Goal: Task Accomplishment & Management: Manage account settings

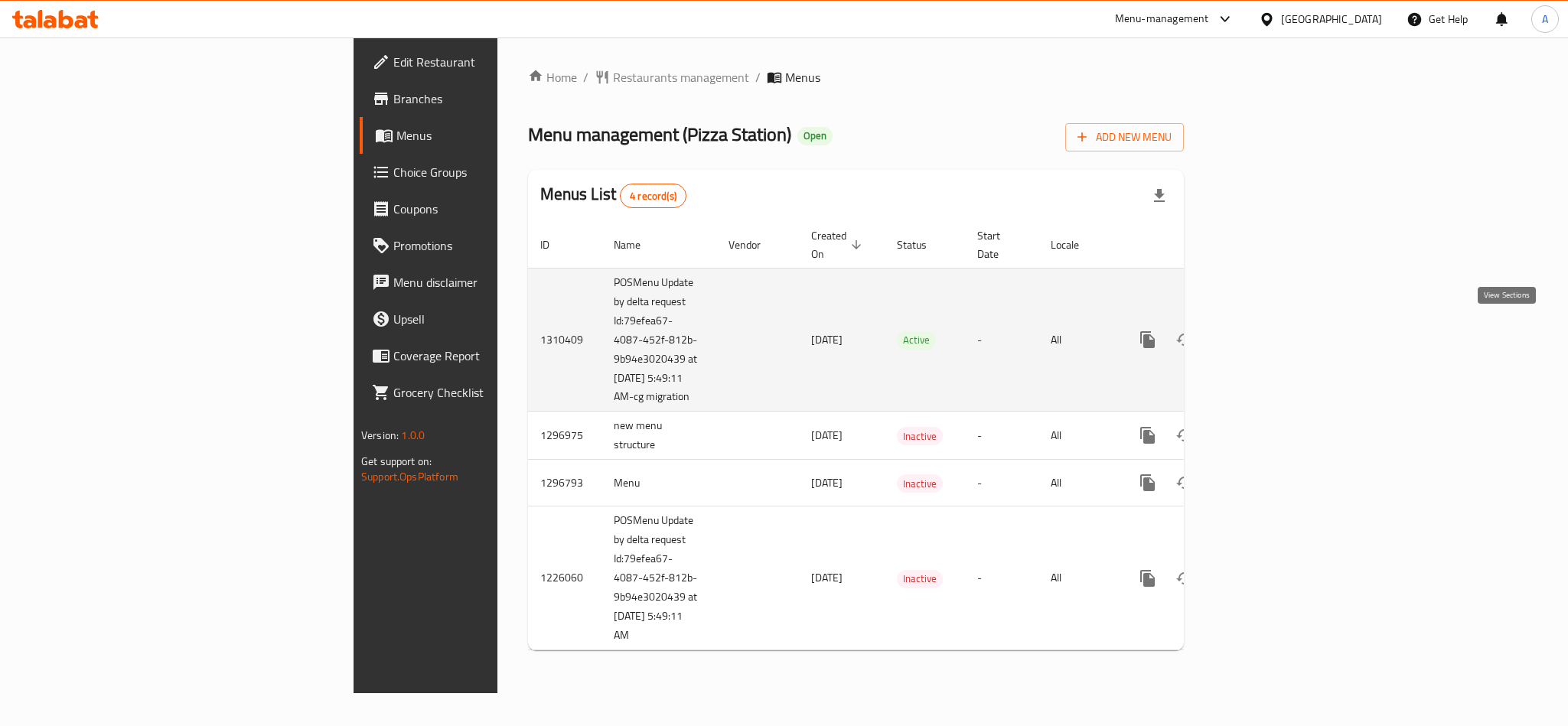
click at [1267, 334] on icon "enhanced table" at bounding box center [1258, 339] width 19 height 19
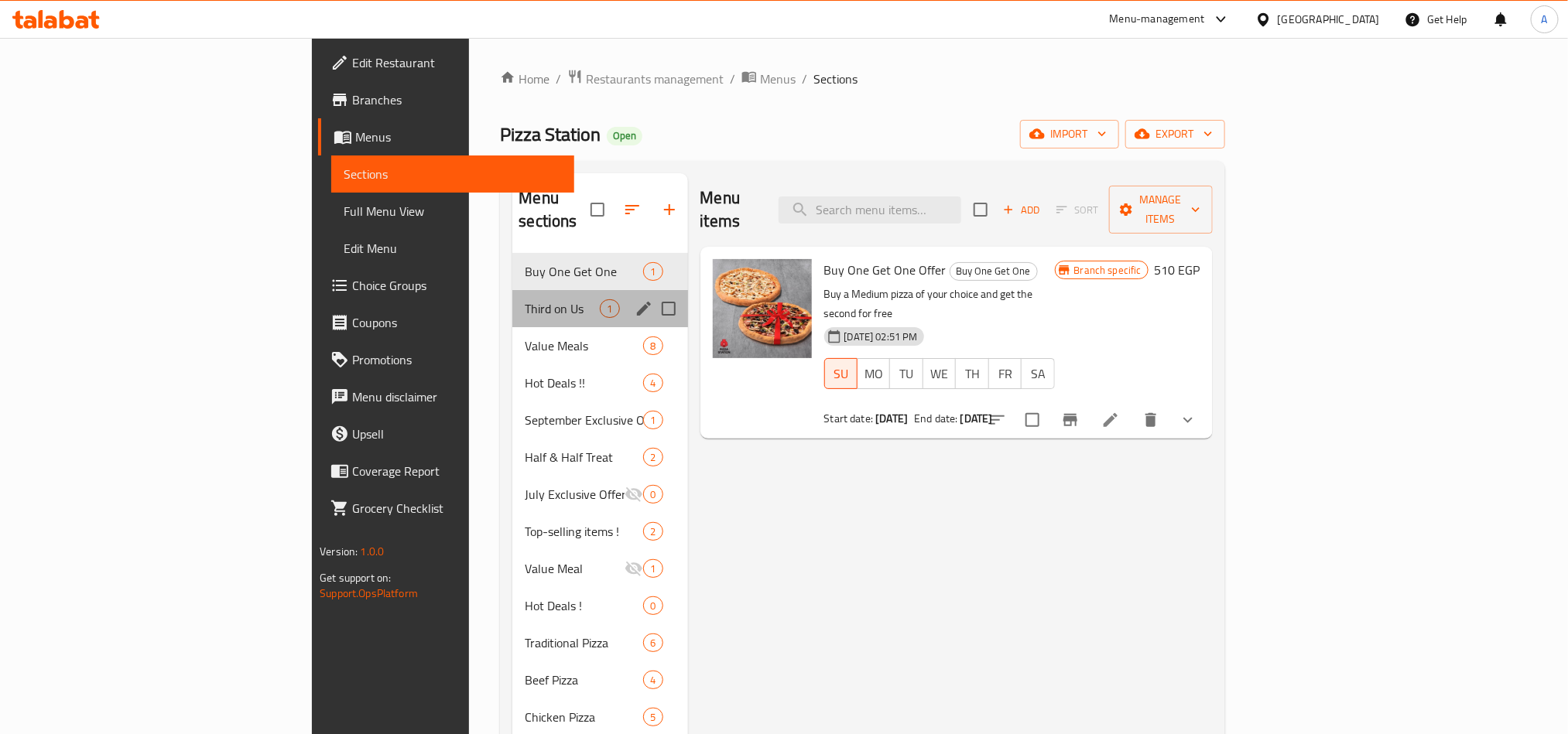
click at [512, 297] on div "Third on Us 1" at bounding box center [599, 309] width 175 height 37
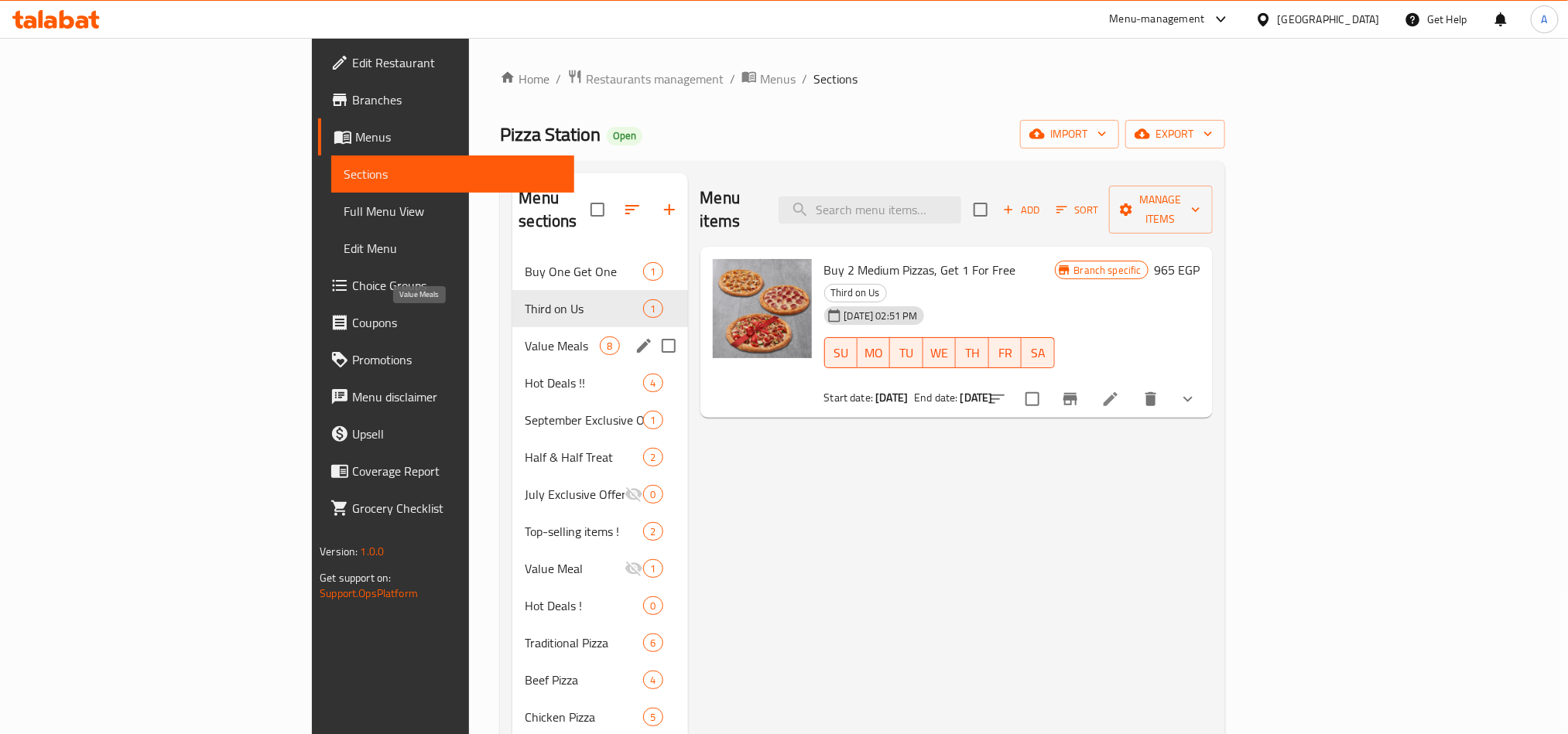
click at [525, 336] on span "Value Meals" at bounding box center [562, 346] width 75 height 19
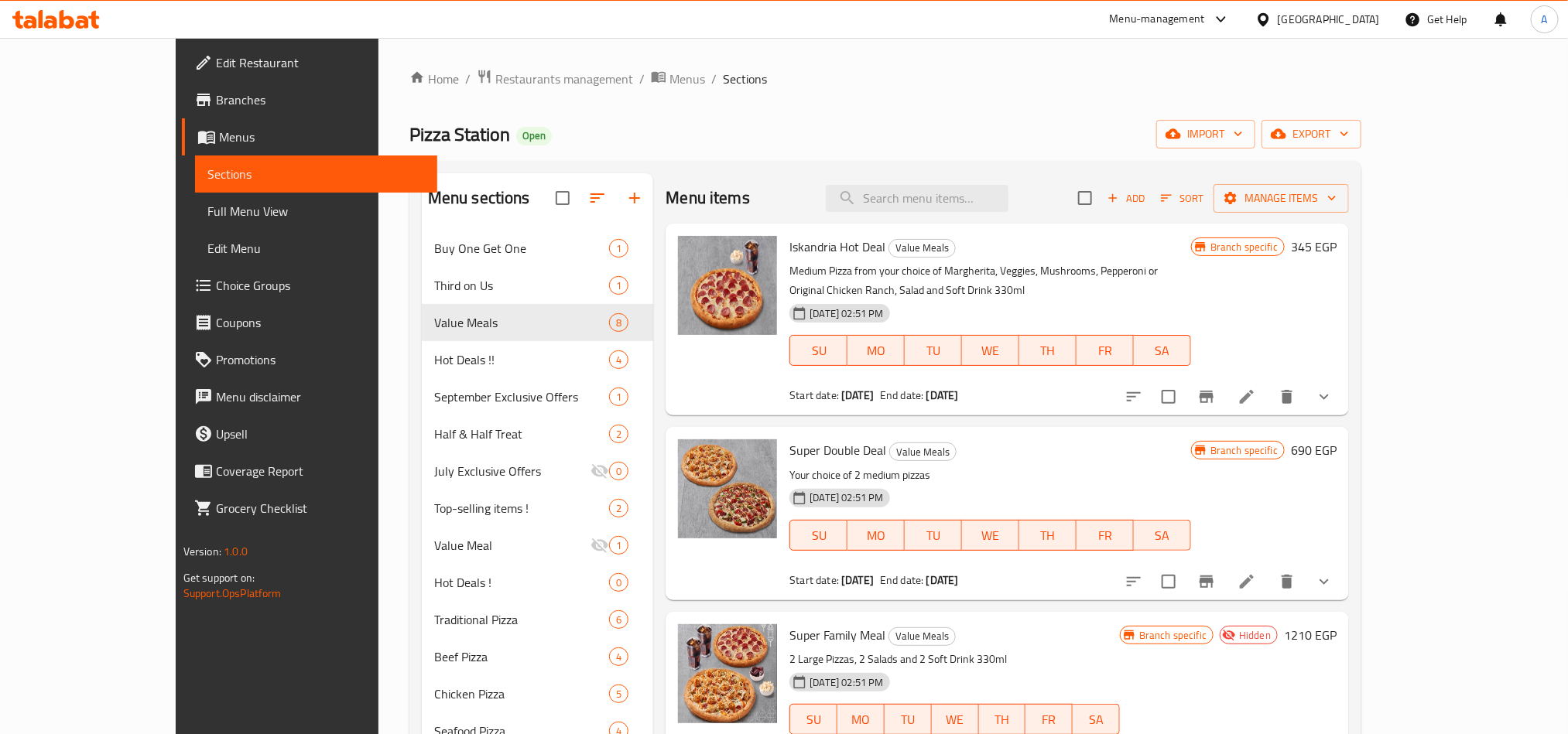
click at [1375, 23] on div "[GEOGRAPHIC_DATA]" at bounding box center [1329, 20] width 102 height 17
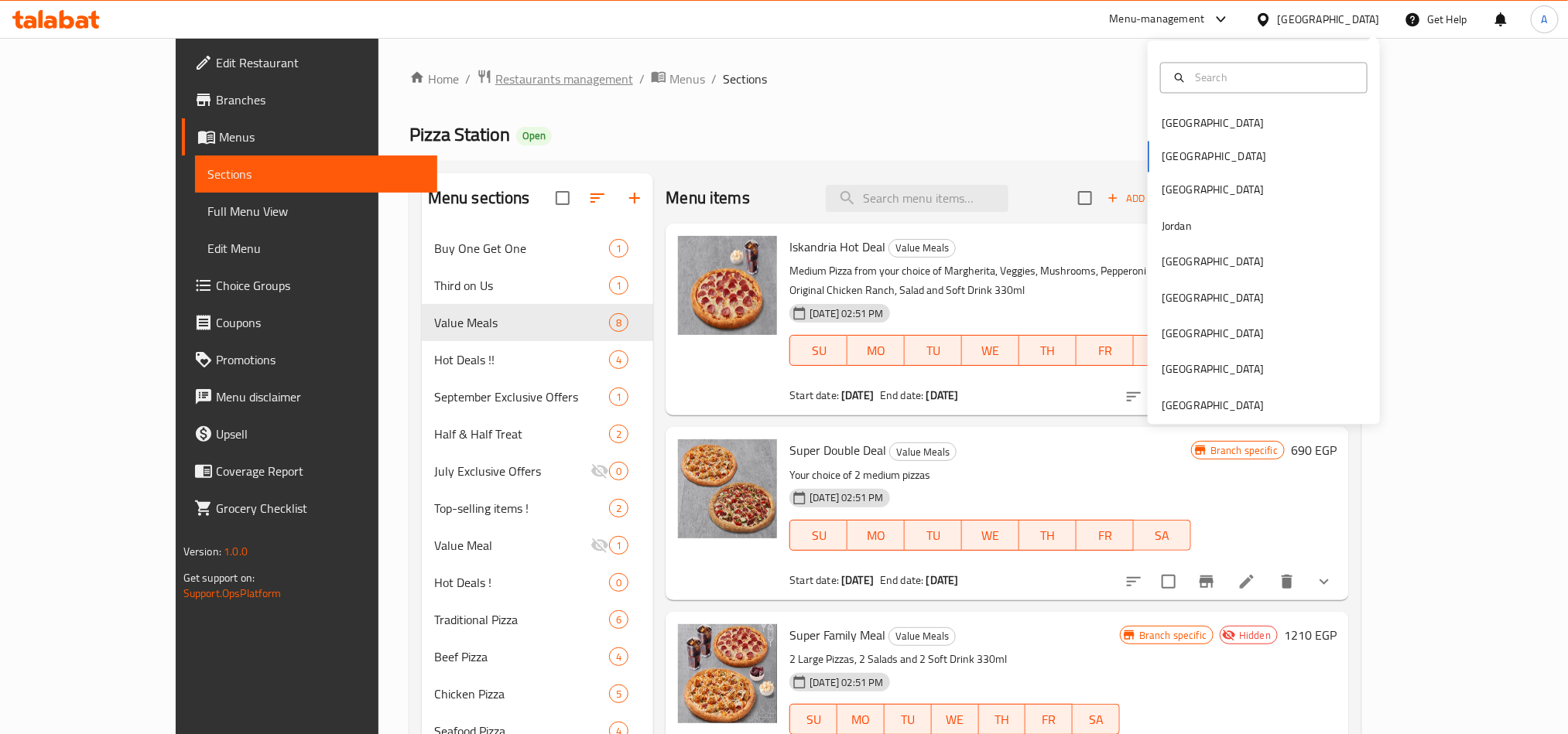
click at [495, 80] on span "Restaurants management" at bounding box center [564, 79] width 138 height 19
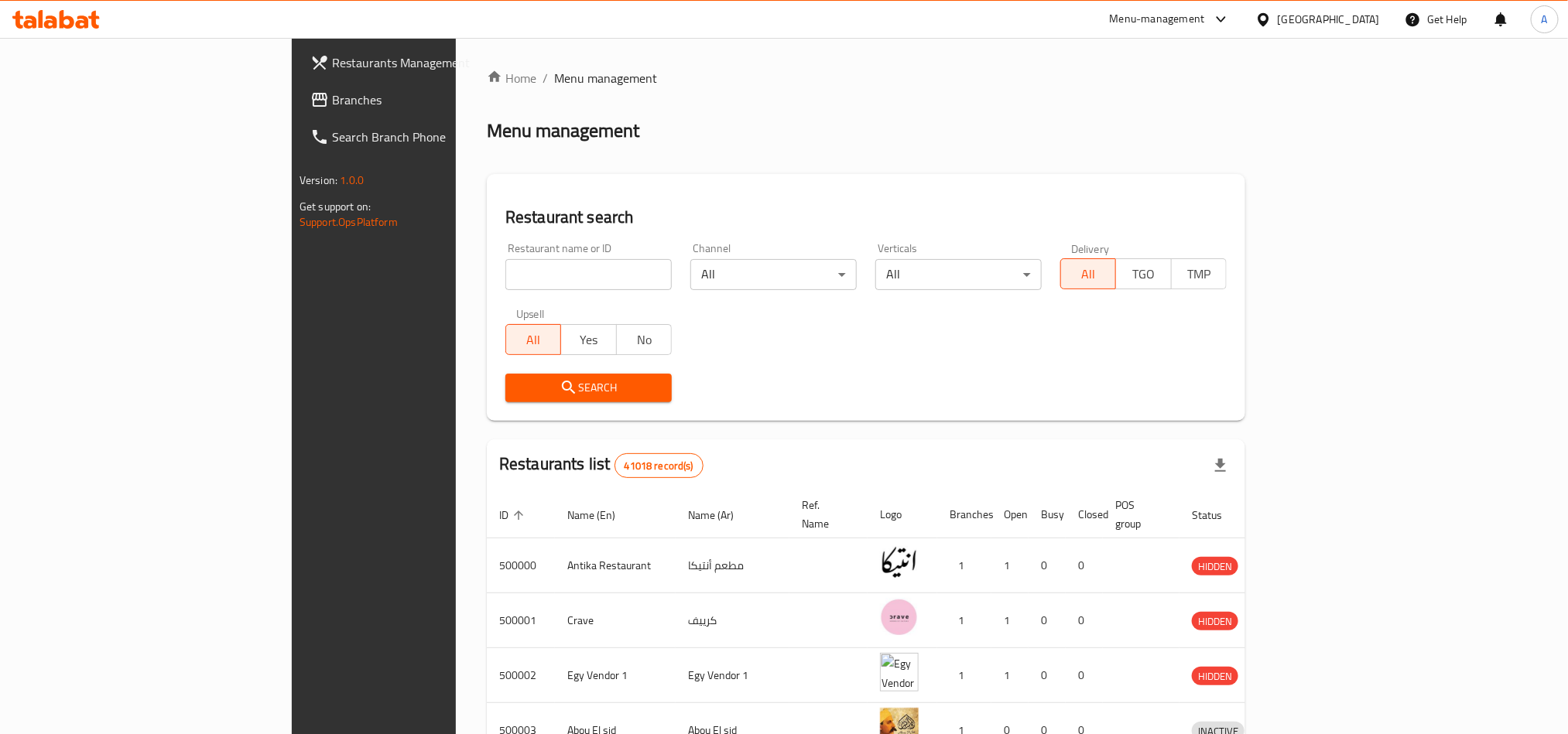
click at [332, 98] on span "Branches" at bounding box center [436, 100] width 209 height 19
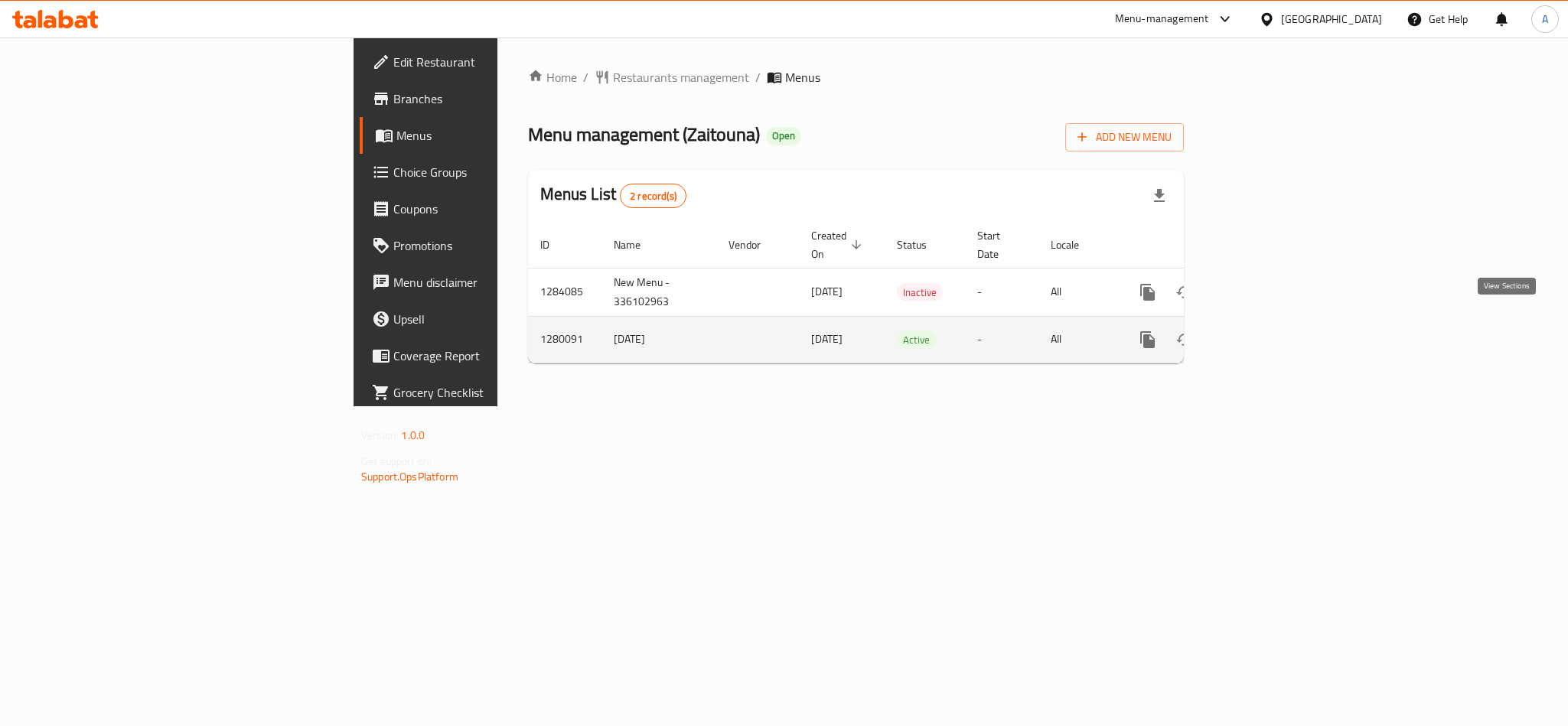
click at [1267, 330] on icon "enhanced table" at bounding box center [1258, 339] width 19 height 19
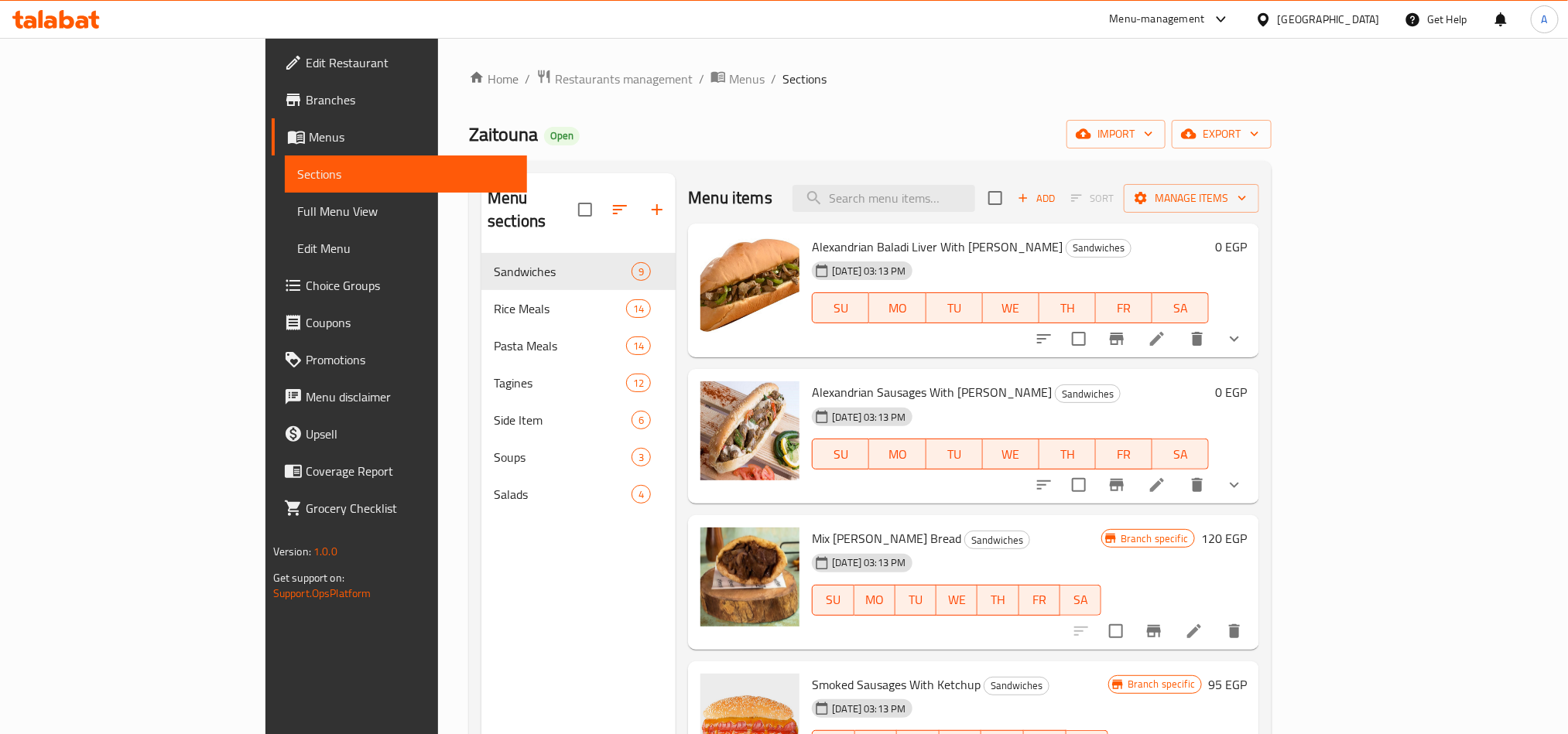
click at [1253, 336] on button "show more" at bounding box center [1234, 339] width 37 height 37
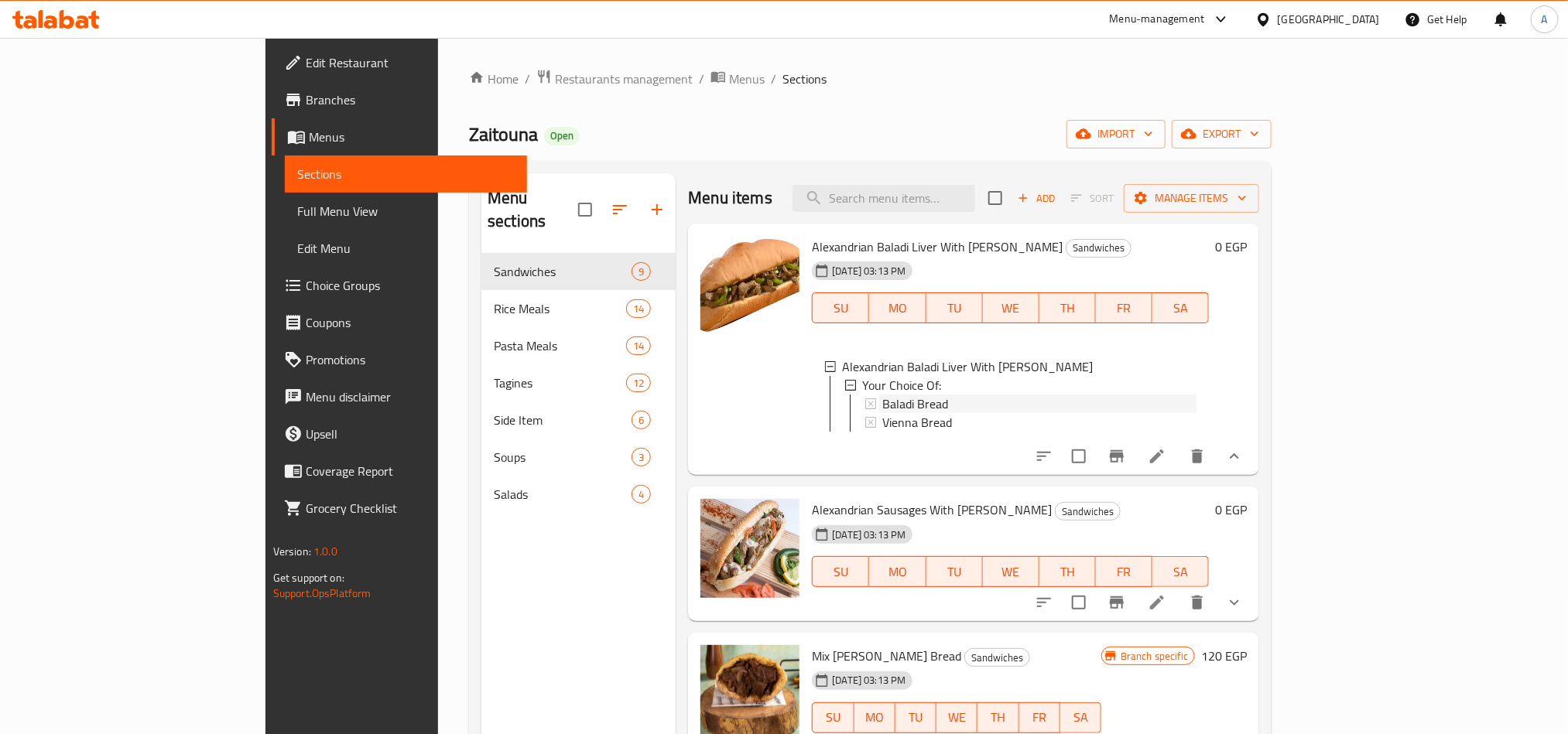
click at [922, 402] on div "Baladi Bread" at bounding box center [1039, 404] width 314 height 19
click at [1253, 475] on button "show more" at bounding box center [1234, 456] width 37 height 37
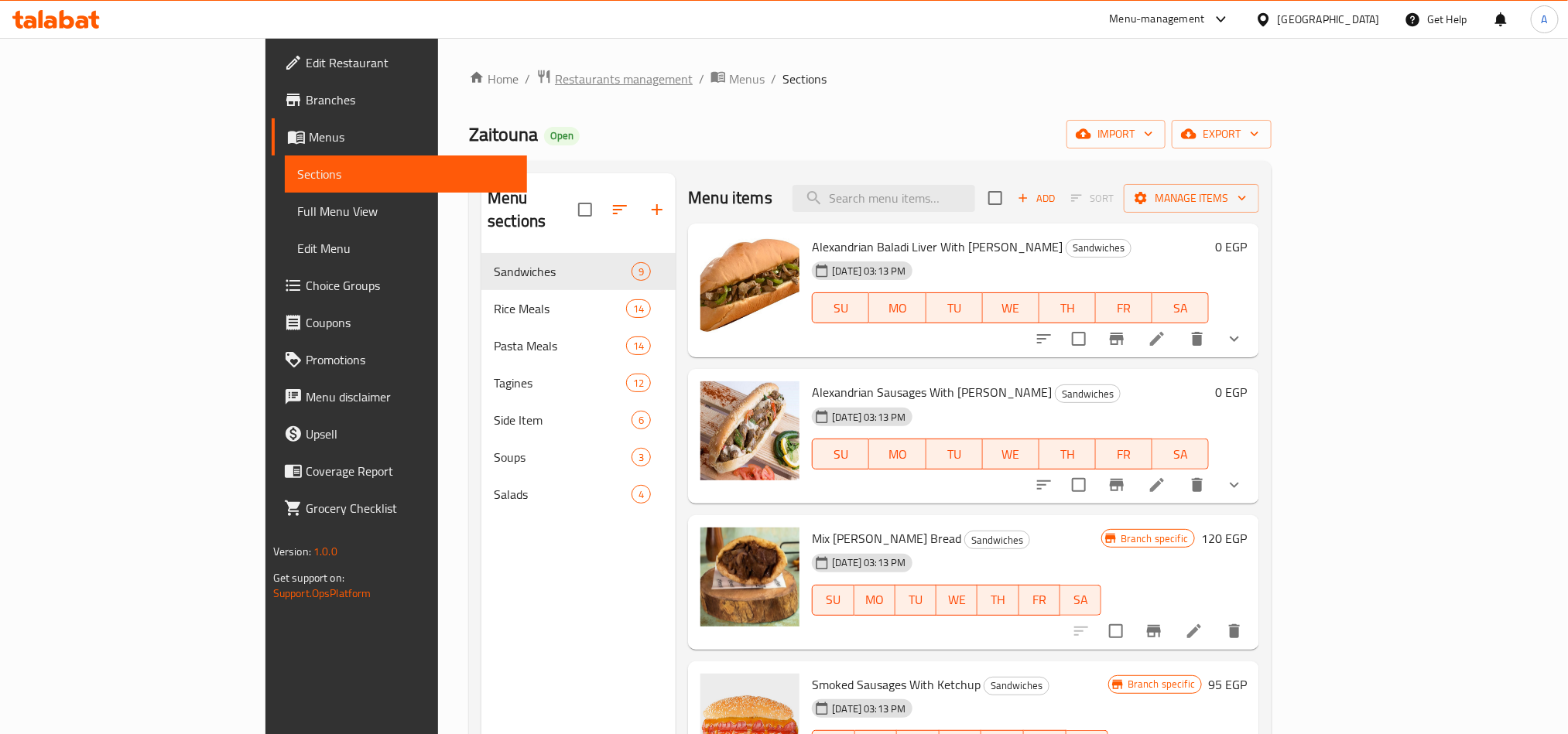
click at [554, 83] on span "Restaurants management" at bounding box center [623, 79] width 138 height 19
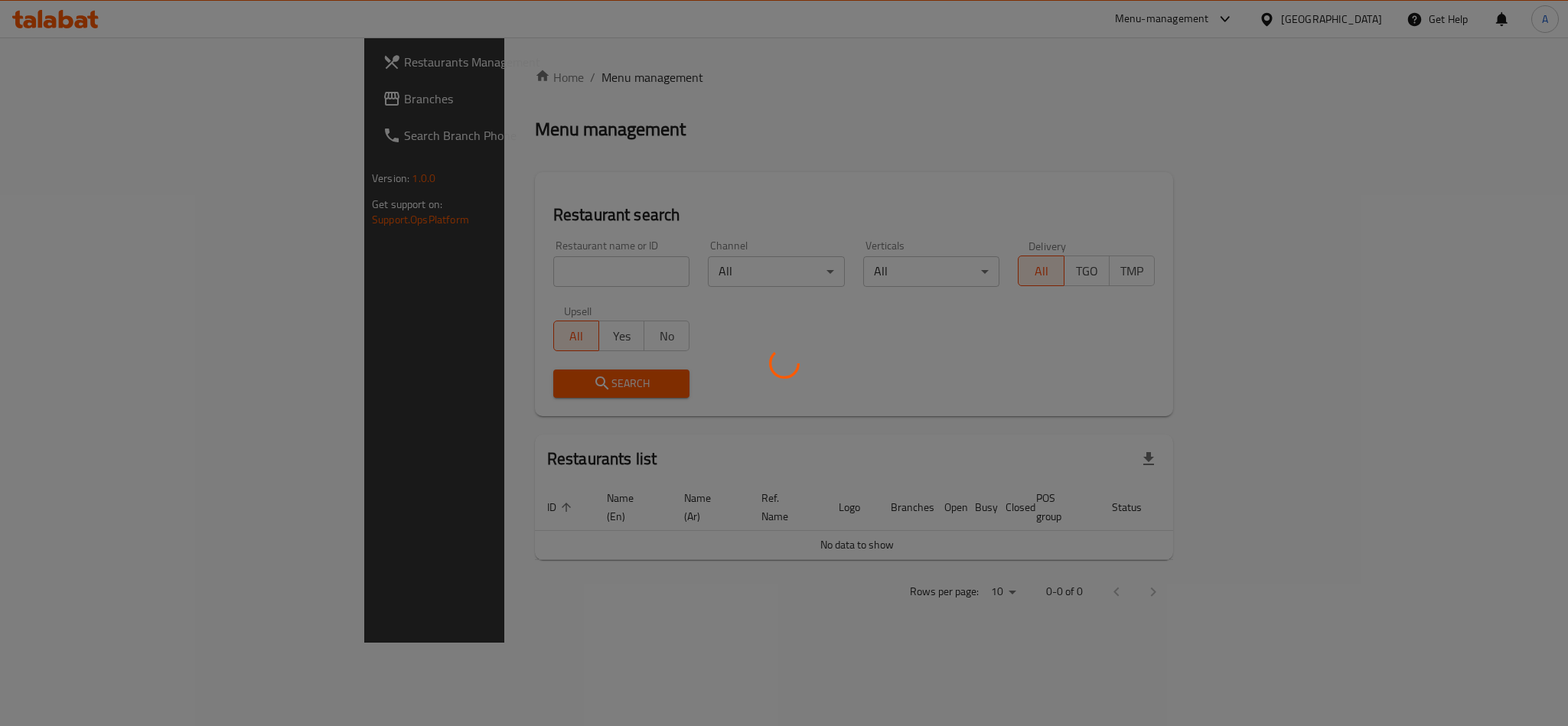
click at [420, 270] on div at bounding box center [784, 363] width 1568 height 726
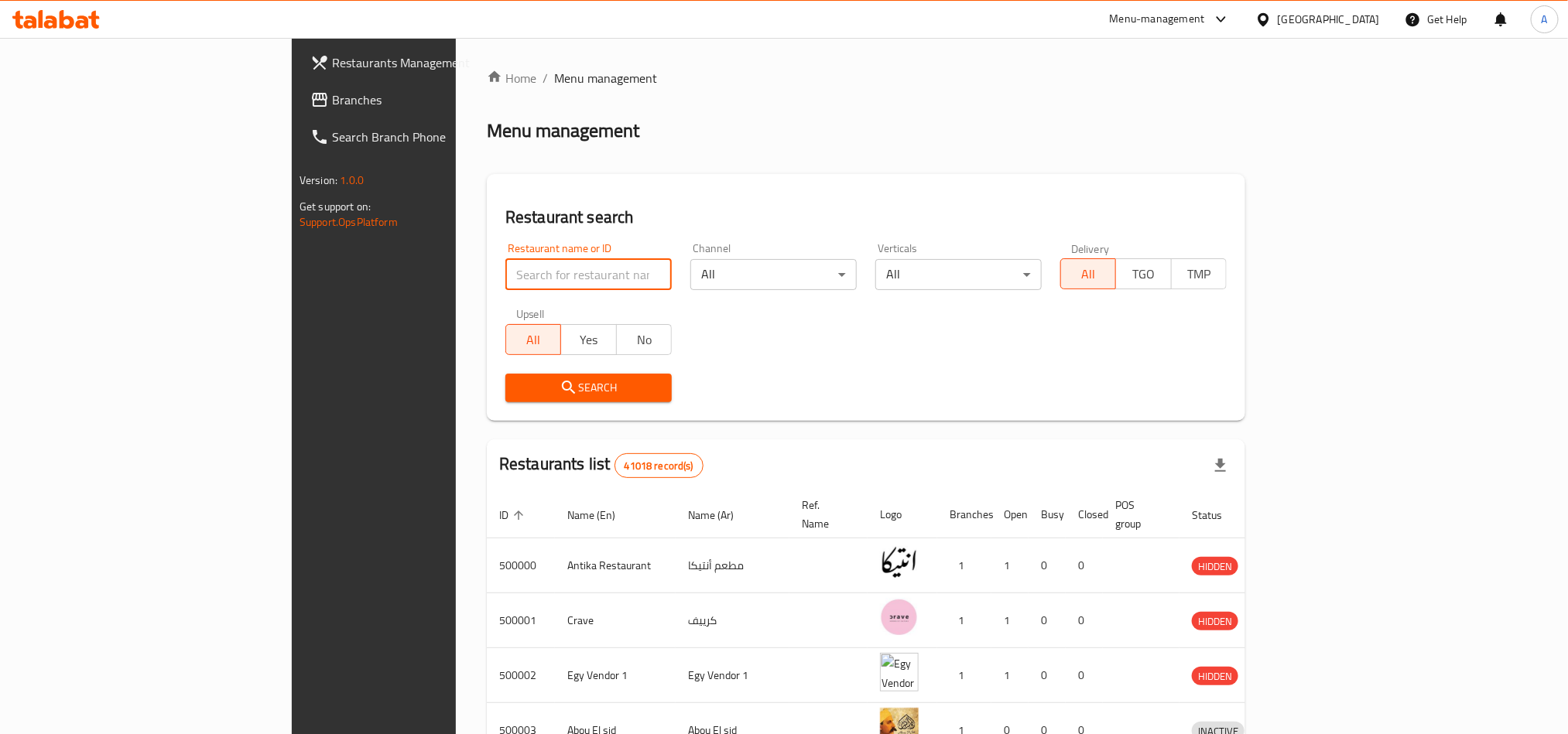
click at [505, 267] on input "search" at bounding box center [588, 274] width 166 height 31
paste input "625875"
type input "625875"
click button "Search" at bounding box center [588, 388] width 166 height 29
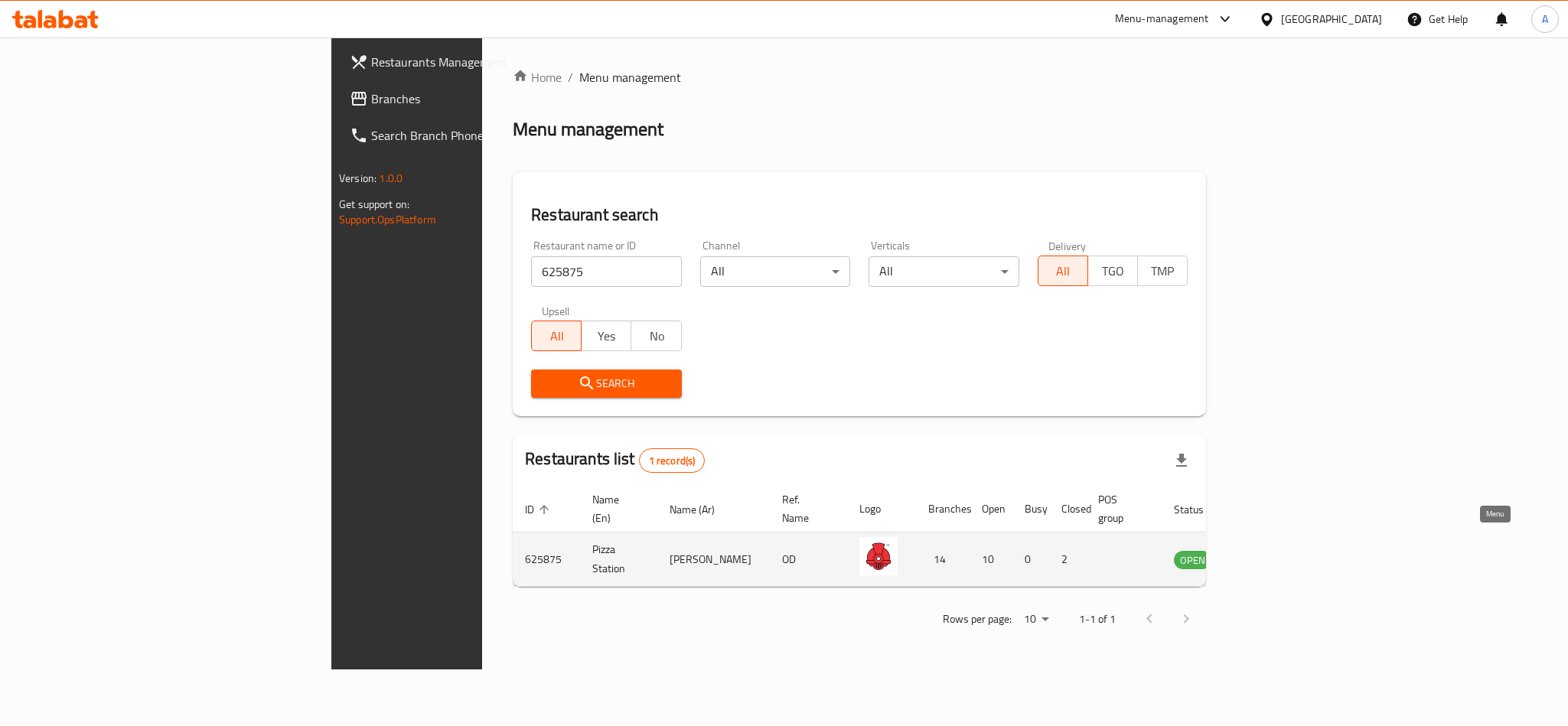
click at [1272, 554] on icon "enhanced table" at bounding box center [1263, 560] width 17 height 13
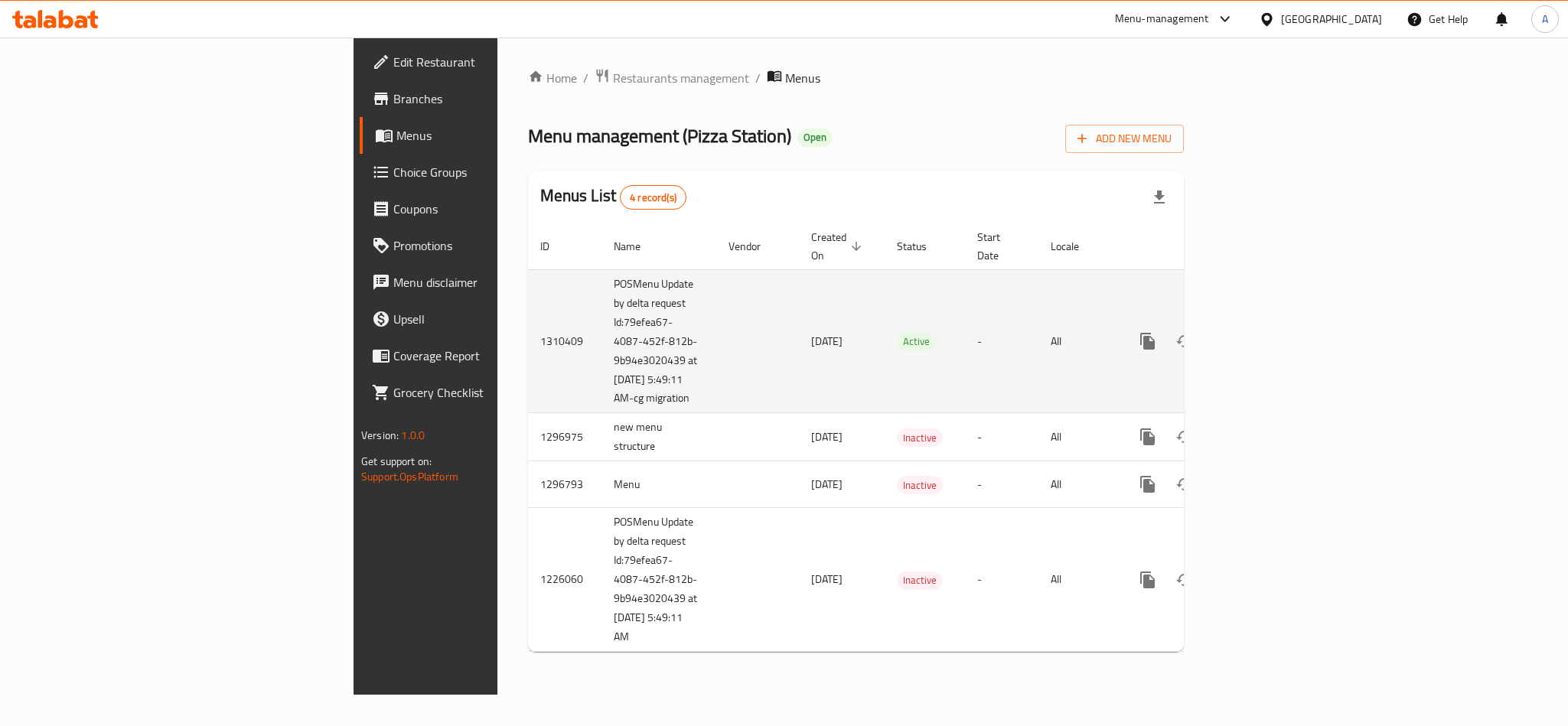
drag, startPoint x: 435, startPoint y: 382, endPoint x: 475, endPoint y: 398, distance: 43.1
click at [601, 398] on td "POSMenu Update by delta request Id:79efea67-4087-452f-812b-9b94e3020439 at [DAT…" at bounding box center [659, 341] width 115 height 144
click at [798, 377] on td "[DATE]" at bounding box center [841, 341] width 86 height 144
drag, startPoint x: 406, startPoint y: 275, endPoint x: 475, endPoint y: 366, distance: 114.2
click at [601, 366] on td "POSMenu Update by delta request Id:79efea67-4087-452f-812b-9b94e3020439 at [DAT…" at bounding box center [659, 341] width 115 height 144
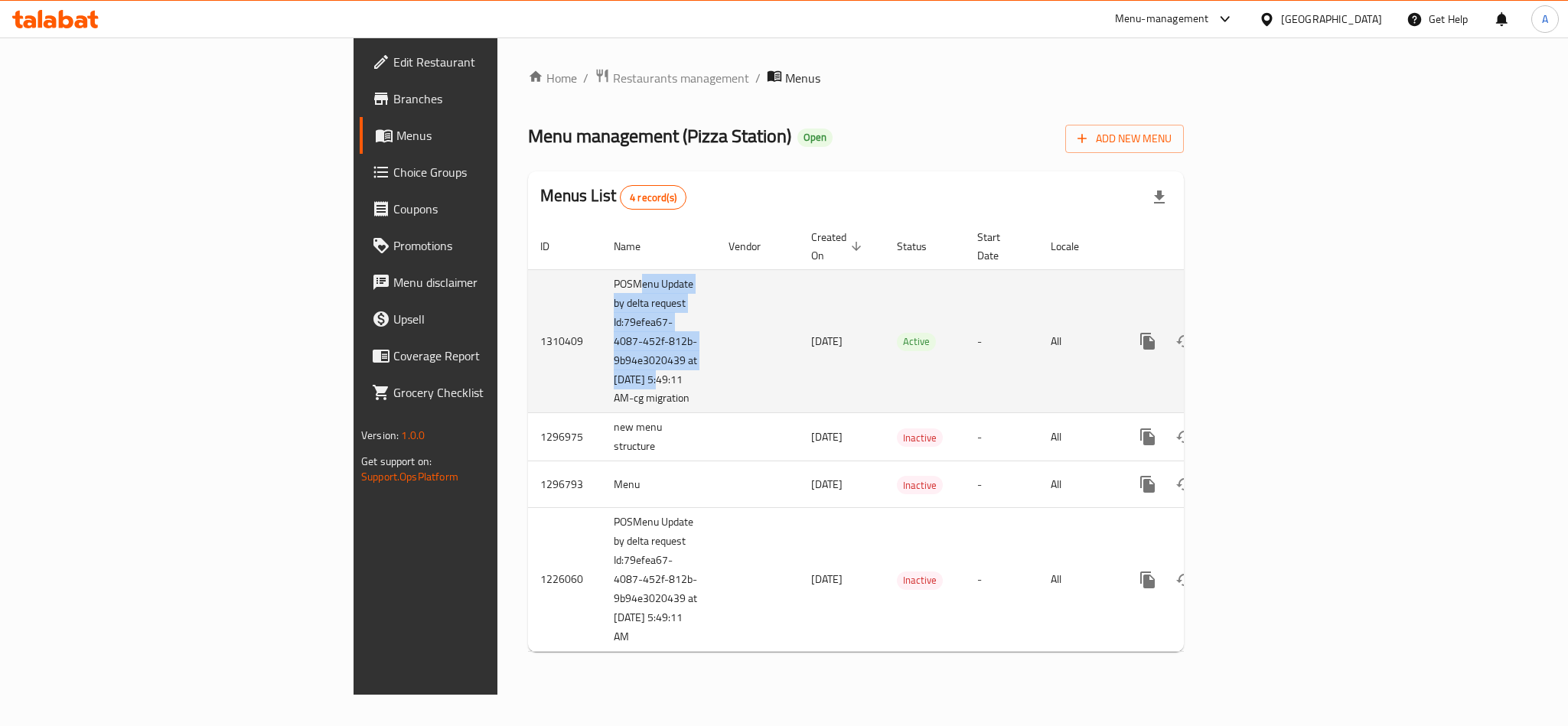
click at [601, 366] on td "POSMenu Update by delta request Id:79efea67-4087-452f-812b-9b94e3020439 at [DAT…" at bounding box center [659, 341] width 115 height 144
drag, startPoint x: 439, startPoint y: 367, endPoint x: 418, endPoint y: 339, distance: 35.0
click at [601, 339] on td "POSMenu Update by delta request Id:79efea67-4087-452f-812b-9b94e3020439 at [DAT…" at bounding box center [659, 341] width 115 height 144
click at [601, 374] on td "POSMenu Update by delta request Id:79efea67-4087-452f-812b-9b94e3020439 at [DAT…" at bounding box center [659, 341] width 115 height 144
drag, startPoint x: 439, startPoint y: 393, endPoint x: 444, endPoint y: 381, distance: 13.0
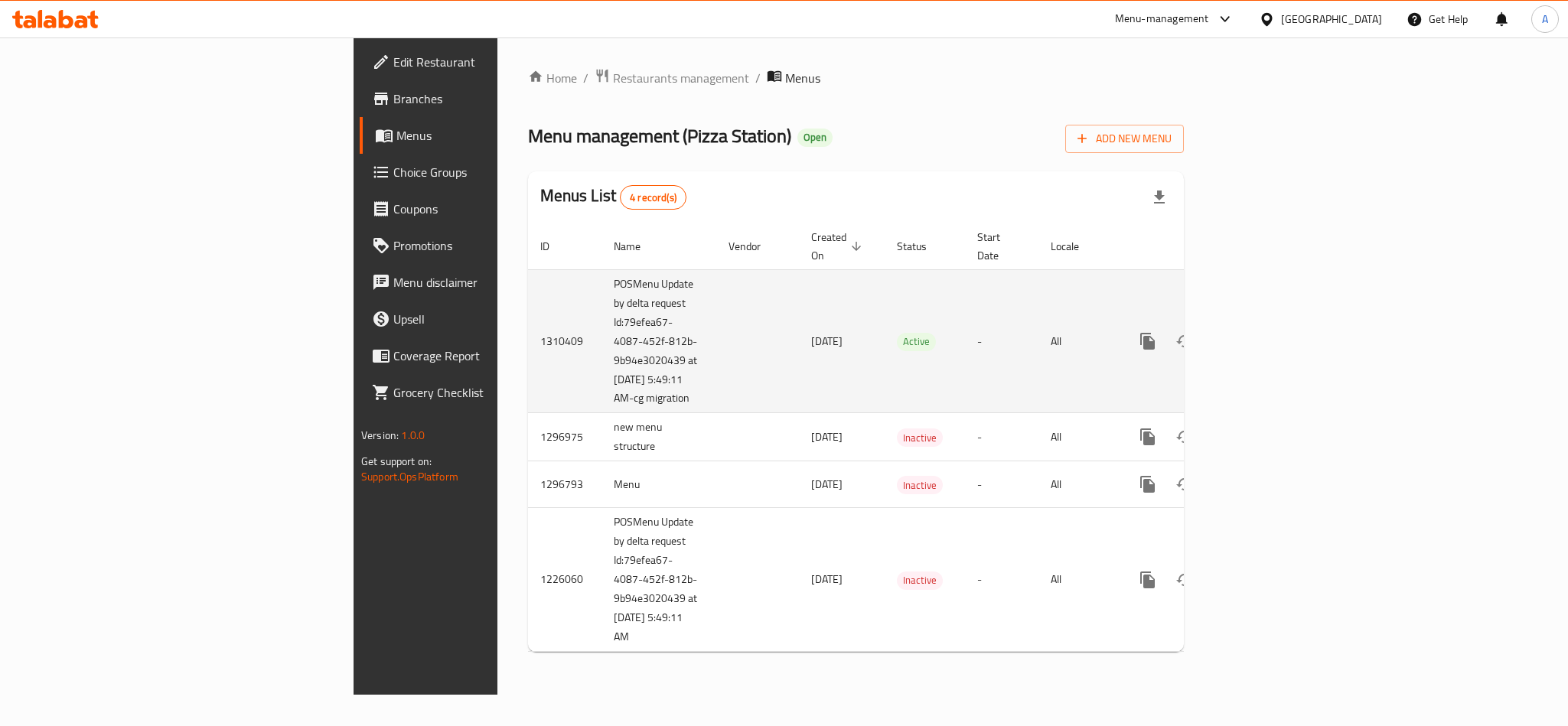
click at [601, 381] on td "POSMenu Update by delta request Id:79efea67-4087-452f-812b-9b94e3020439 at [DAT…" at bounding box center [659, 341] width 115 height 144
drag, startPoint x: 443, startPoint y: 406, endPoint x: 434, endPoint y: 399, distance: 11.4
click at [601, 405] on td "POSMenu Update by delta request Id:79efea67-4087-452f-812b-9b94e3020439 at [DAT…" at bounding box center [659, 341] width 115 height 144
click at [601, 398] on td "POSMenu Update by delta request Id:79efea67-4087-452f-812b-9b94e3020439 at [DAT…" at bounding box center [659, 341] width 115 height 144
click at [601, 402] on td "POSMenu Update by delta request Id:79efea67-4087-452f-812b-9b94e3020439 at [DAT…" at bounding box center [659, 341] width 115 height 144
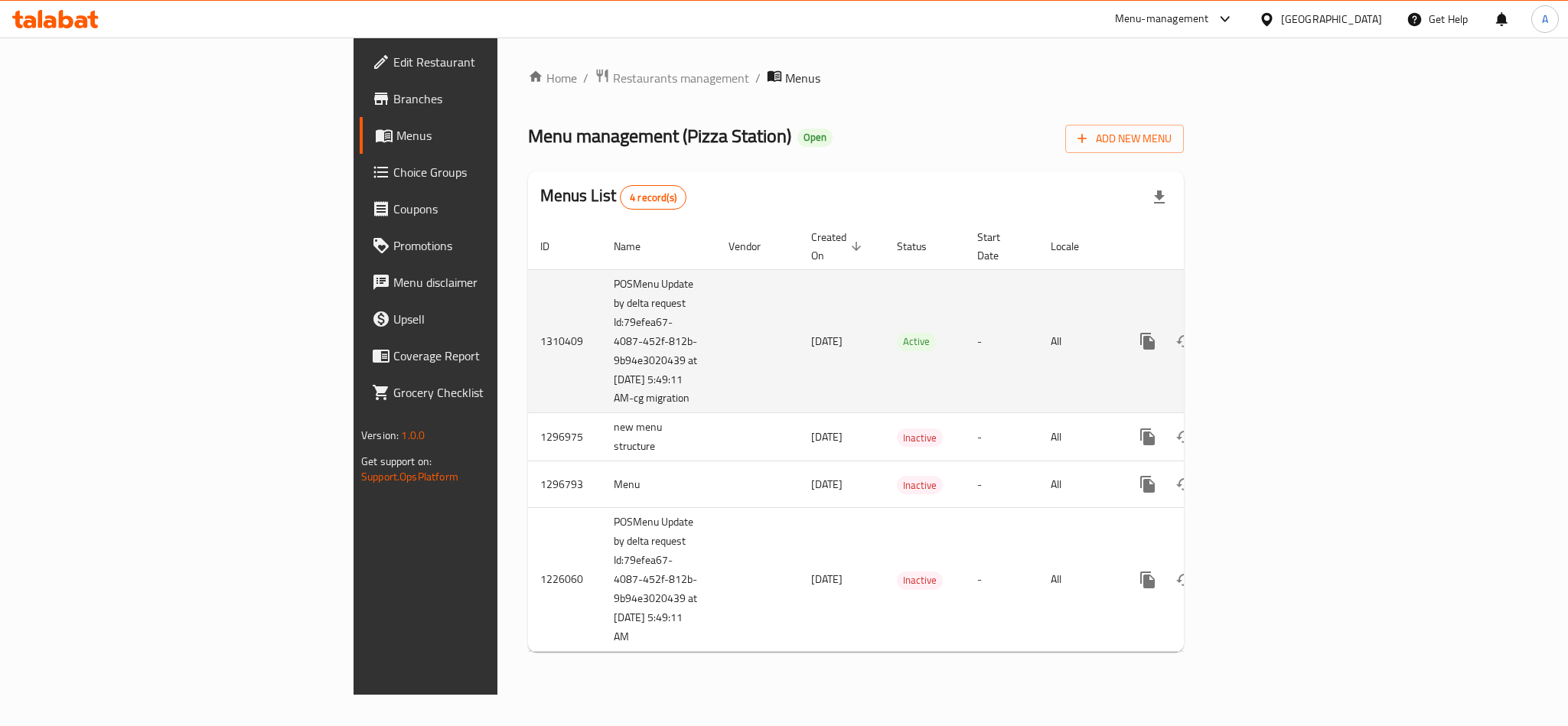
drag, startPoint x: 424, startPoint y: 399, endPoint x: 428, endPoint y: 380, distance: 19.4
click at [601, 380] on td "POSMenu Update by delta request Id:79efea67-4087-452f-812b-9b94e3020439 at [DAT…" at bounding box center [659, 341] width 115 height 144
click at [601, 383] on td "POSMenu Update by delta request Id:79efea67-4087-452f-812b-9b94e3020439 at [DAT…" at bounding box center [659, 341] width 115 height 144
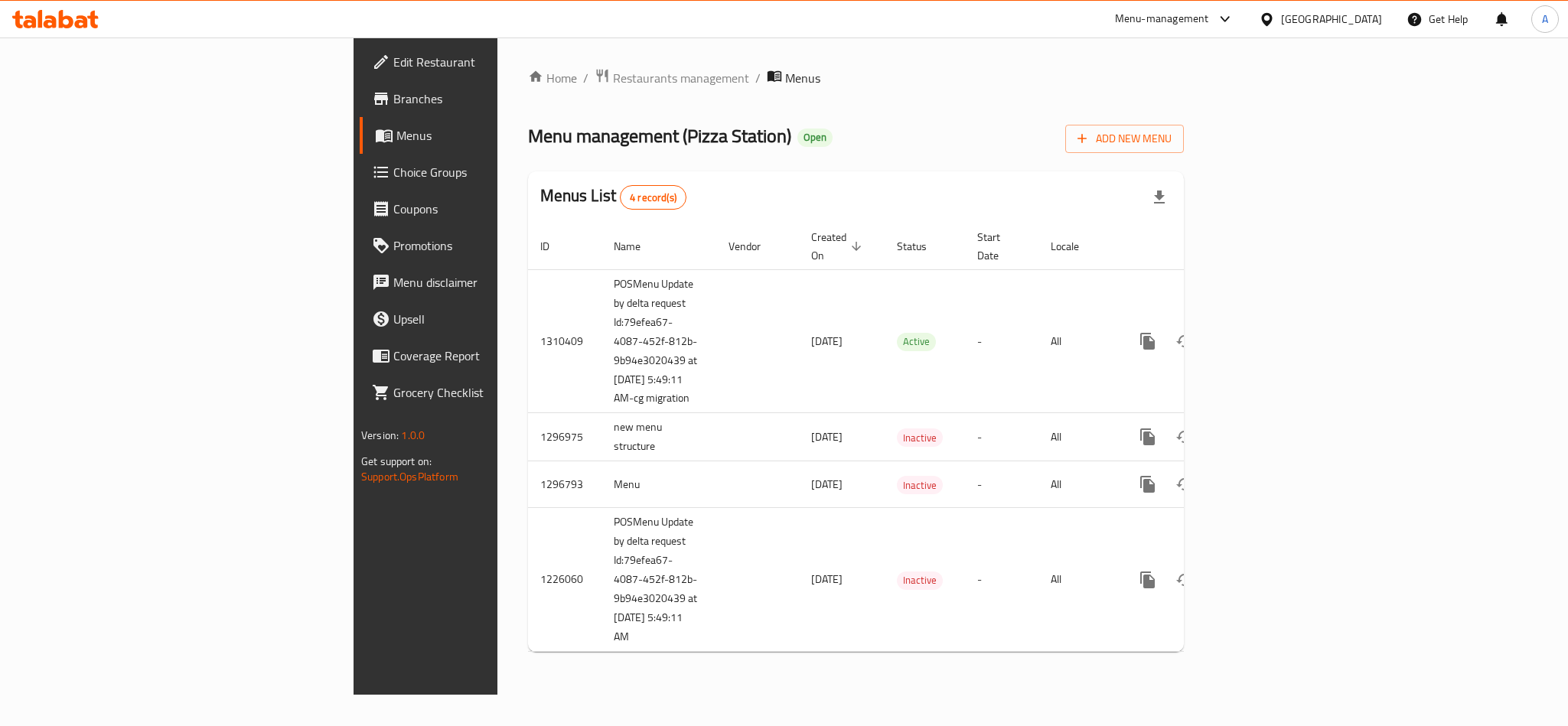
click at [1357, 13] on div "[GEOGRAPHIC_DATA]" at bounding box center [1331, 19] width 101 height 17
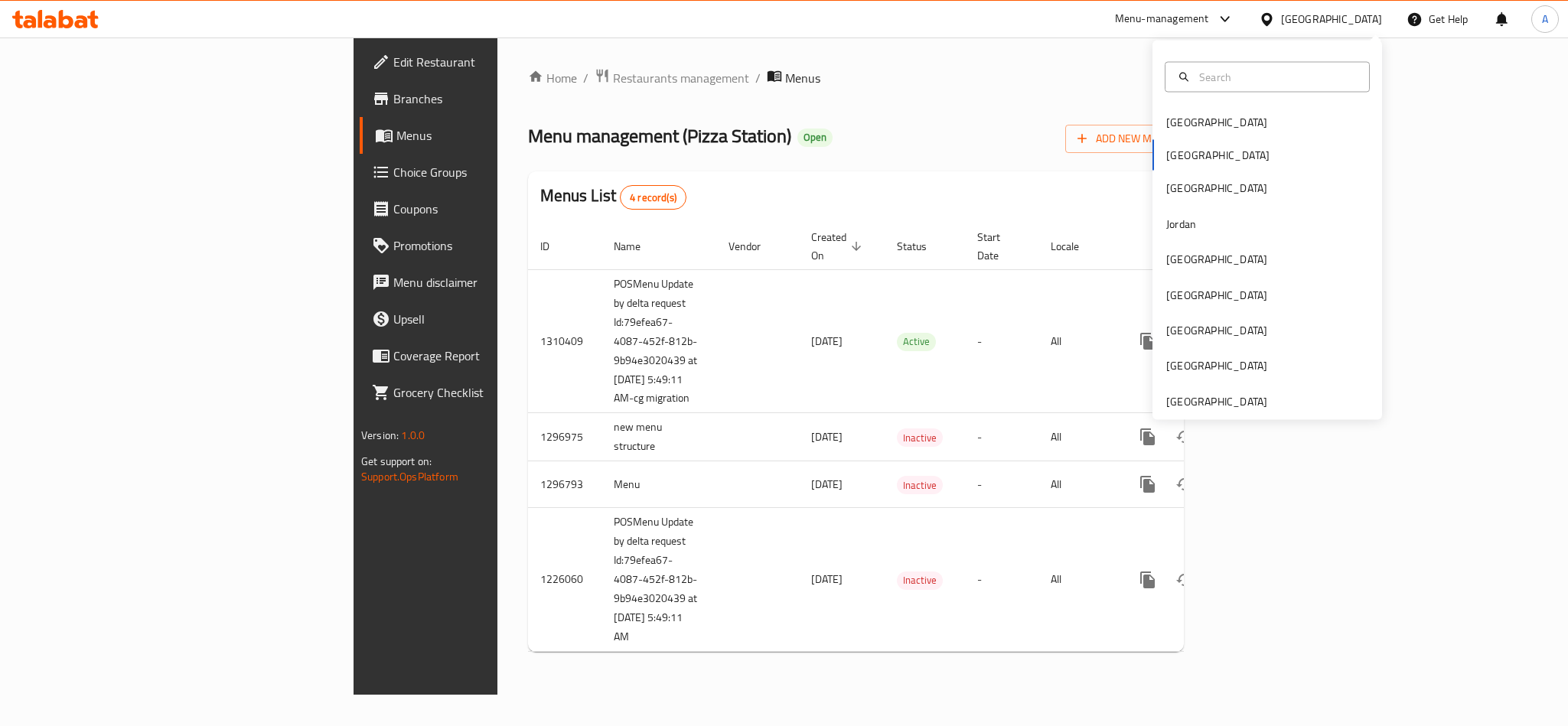
click at [1166, 163] on div "[GEOGRAPHIC_DATA] [GEOGRAPHIC_DATA] [GEOGRAPHIC_DATA] [GEOGRAPHIC_DATA] [GEOGRA…" at bounding box center [1267, 261] width 230 height 314
click at [1166, 155] on div "[GEOGRAPHIC_DATA] [GEOGRAPHIC_DATA] [GEOGRAPHIC_DATA] [GEOGRAPHIC_DATA] [GEOGRA…" at bounding box center [1267, 261] width 230 height 314
click at [996, 136] on div "Menu management ( Pizza Station ) Open Add New Menu" at bounding box center [856, 136] width 656 height 35
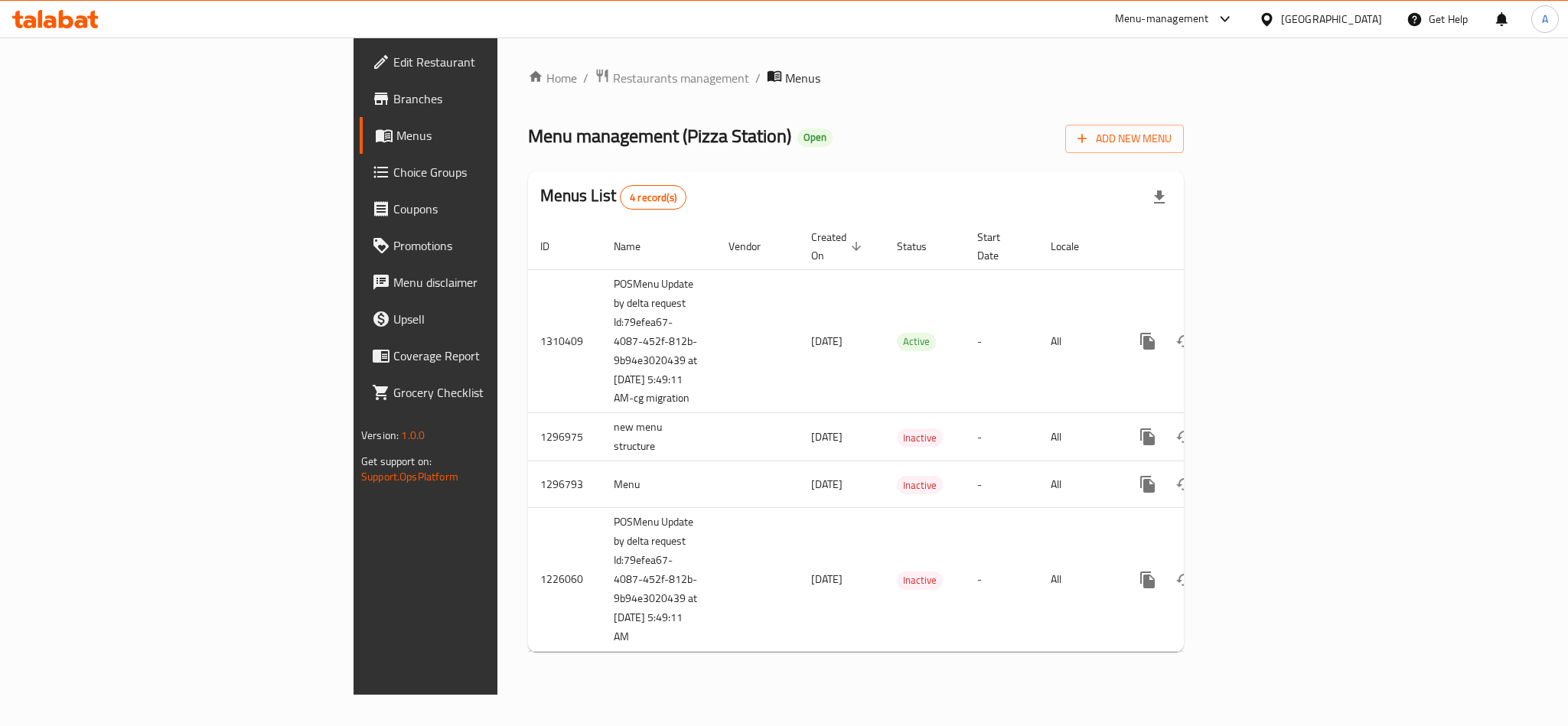
click at [498, 56] on div "Home / Restaurants management / Menus Menu management ( Pizza Station ) Open Ad…" at bounding box center [856, 366] width 717 height 657
click at [613, 74] on span "Restaurants management" at bounding box center [681, 78] width 136 height 19
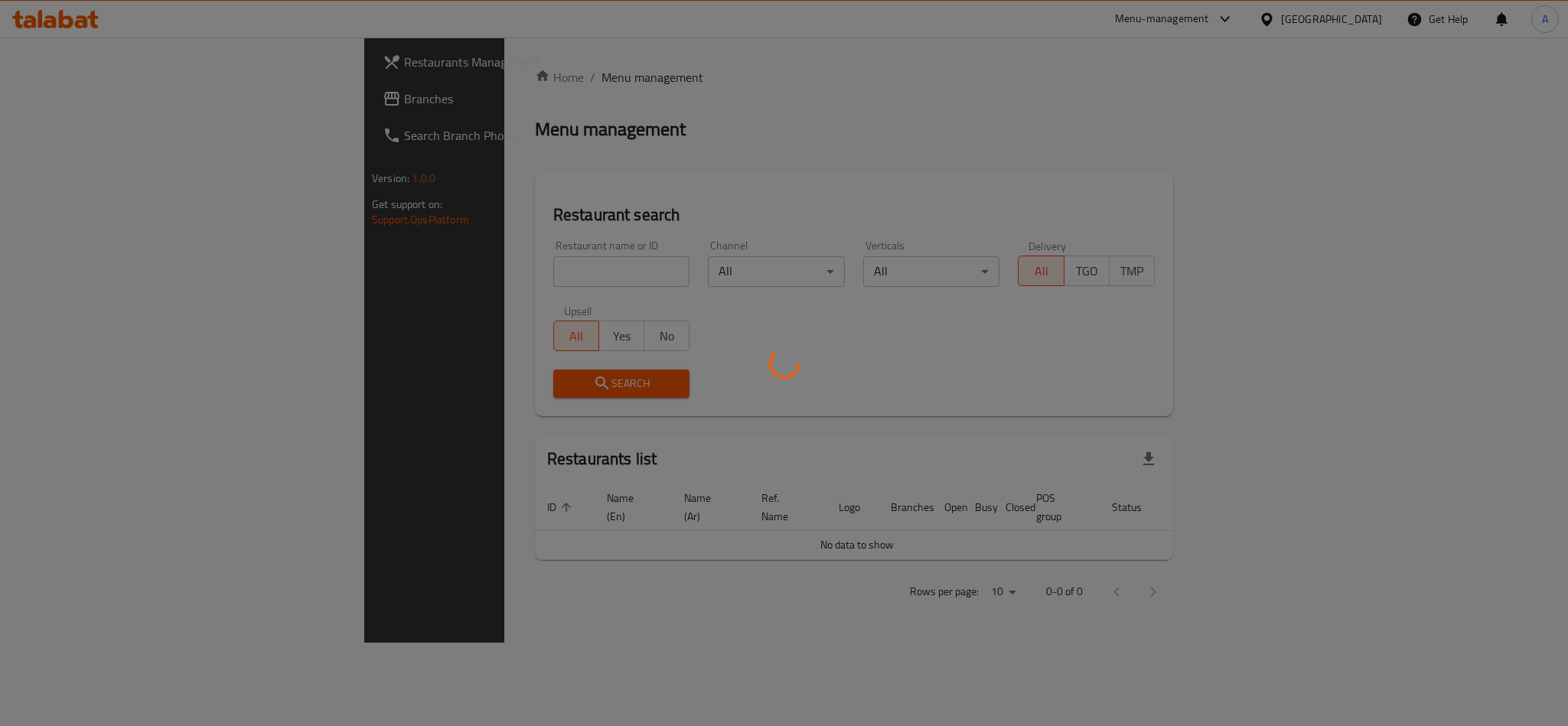
click at [78, 111] on div at bounding box center [784, 363] width 1568 height 726
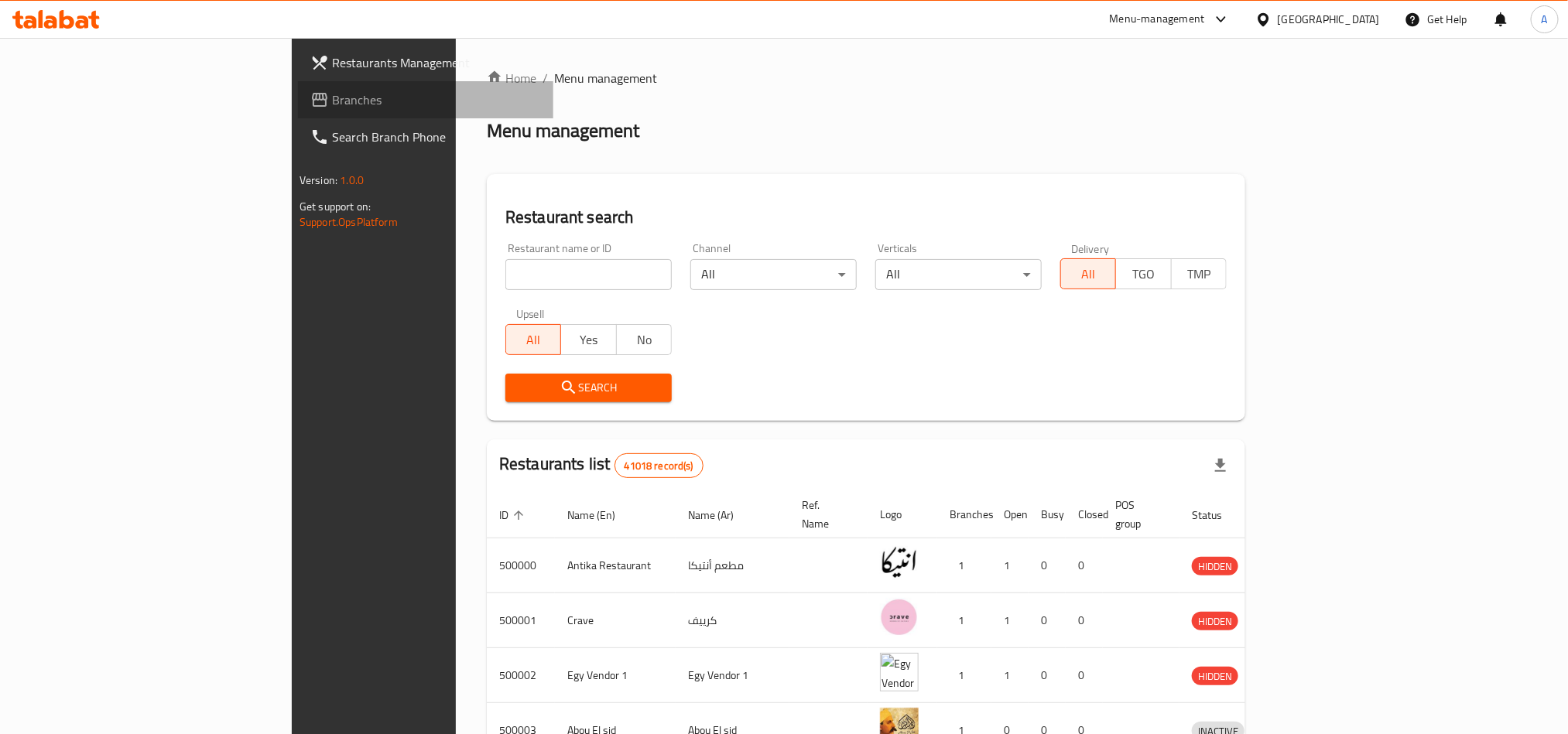
click at [298, 112] on link "Branches" at bounding box center [426, 100] width 256 height 37
